Goal: Navigation & Orientation: Find specific page/section

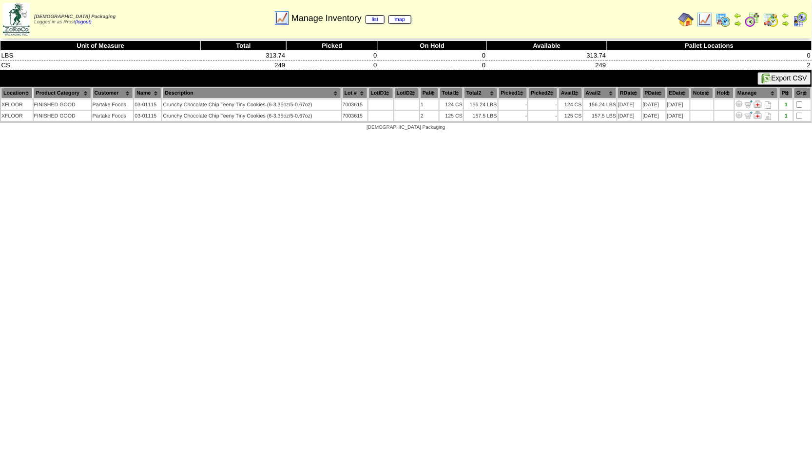
click at [684, 19] on img at bounding box center [687, 20] width 16 height 16
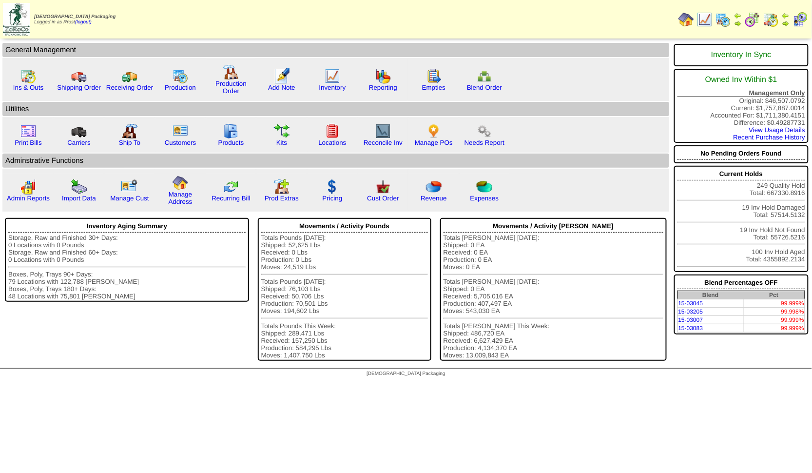
click at [772, 382] on html "Zoroco Packaging Logged in as Rrost (logout) Print All" at bounding box center [406, 191] width 812 height 382
click at [724, 16] on img at bounding box center [724, 20] width 16 height 16
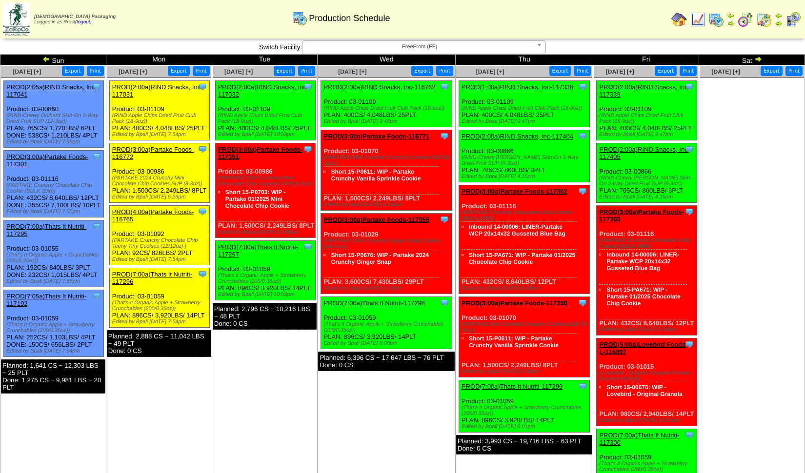
click at [262, 254] on link "PROD(7:00a)Thats It Nutriti-117297" at bounding box center [258, 250] width 80 height 15
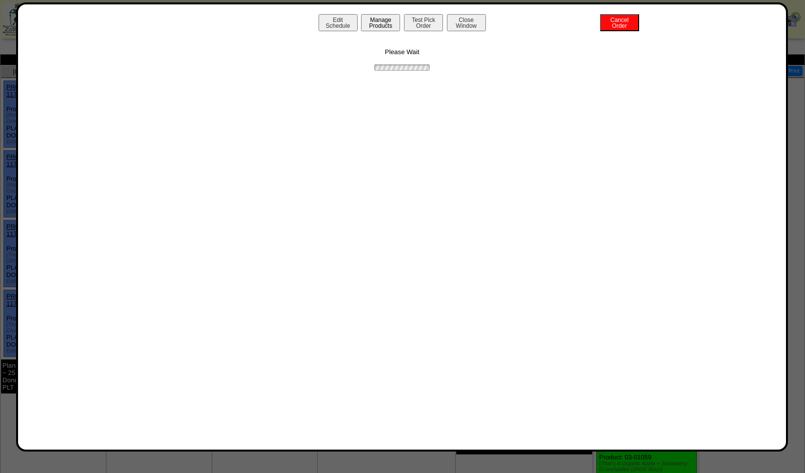
click at [381, 25] on button "Manage Products" at bounding box center [380, 22] width 39 height 17
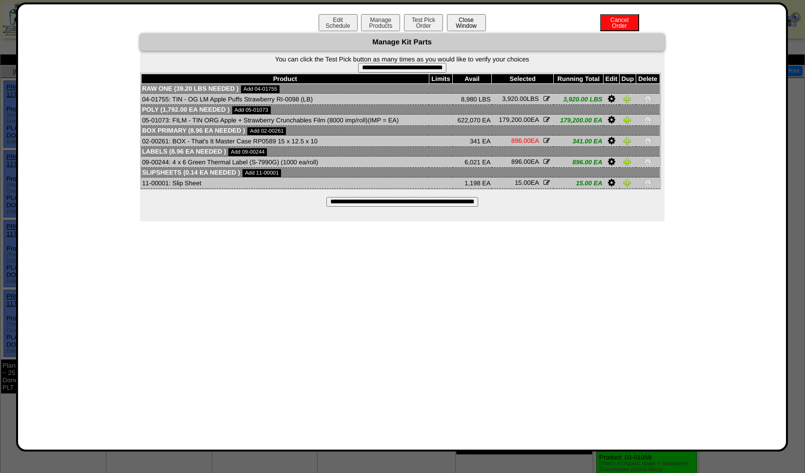
click at [463, 23] on button "Close Window" at bounding box center [466, 22] width 39 height 17
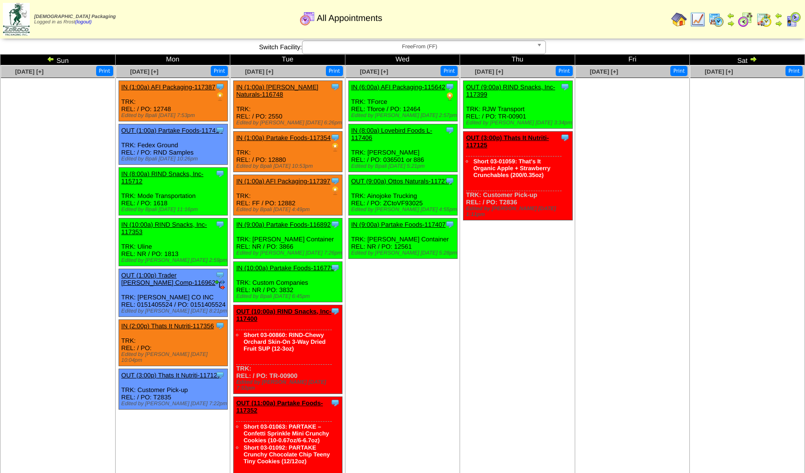
click at [766, 19] on img at bounding box center [764, 20] width 16 height 16
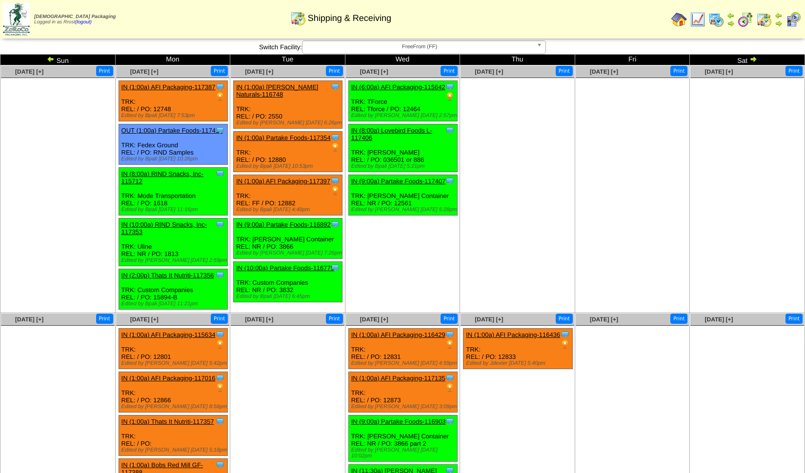
click at [52, 59] on img at bounding box center [51, 59] width 8 height 8
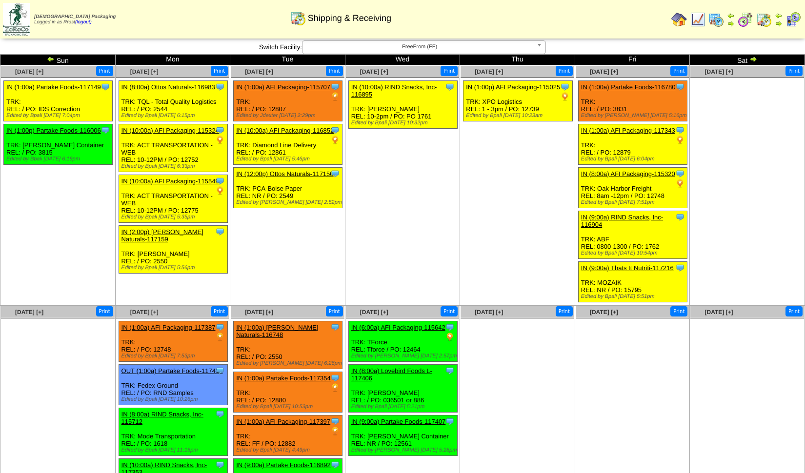
click at [677, 20] on img at bounding box center [679, 20] width 16 height 16
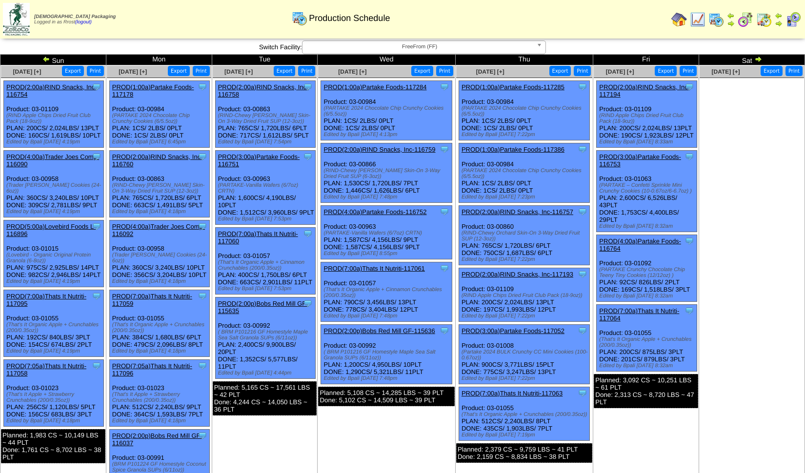
click at [760, 60] on img at bounding box center [758, 59] width 8 height 8
